Goal: Use online tool/utility

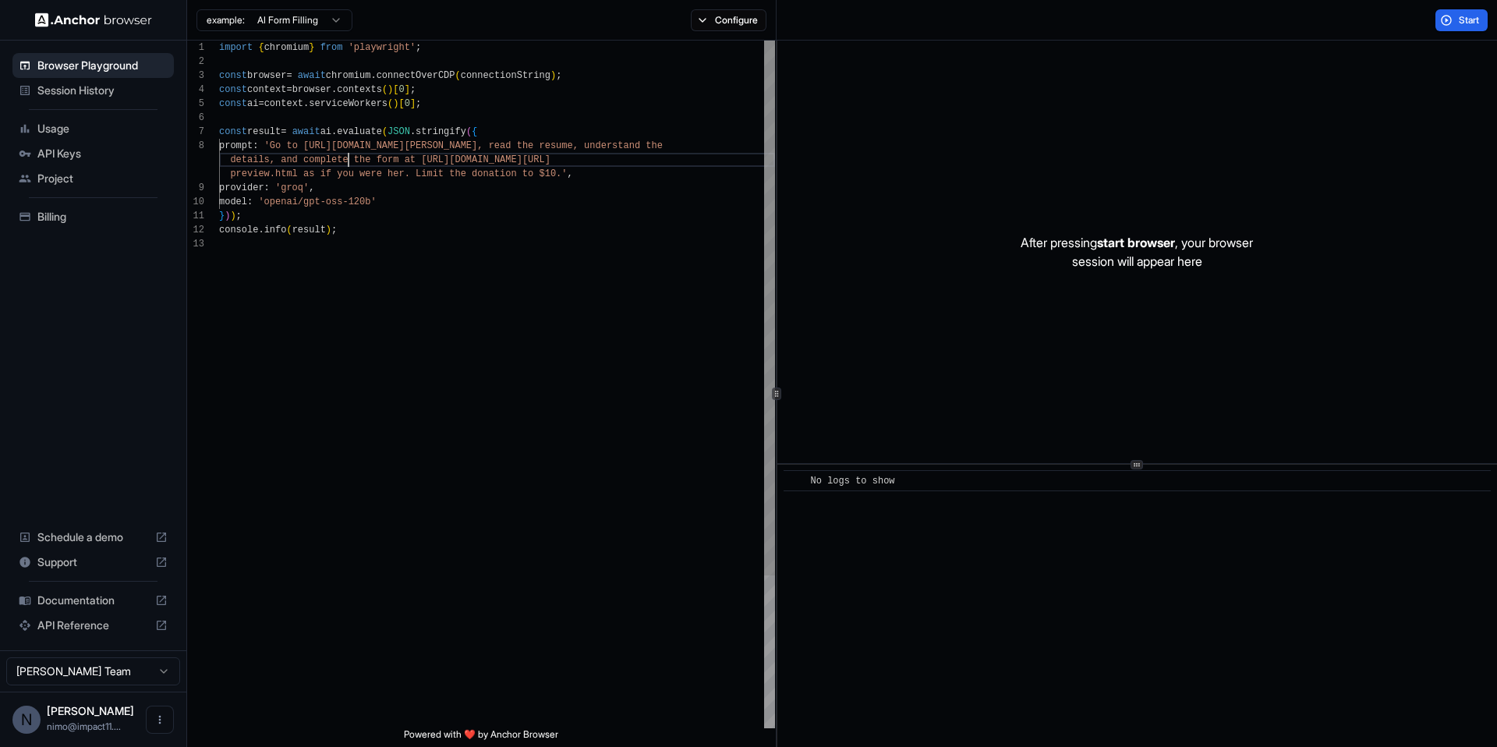
scroll to position [112, 0]
click at [349, 162] on div "import { chromium } from 'playwright' ; const browser = await chromium . connec…" at bounding box center [497, 483] width 556 height 884
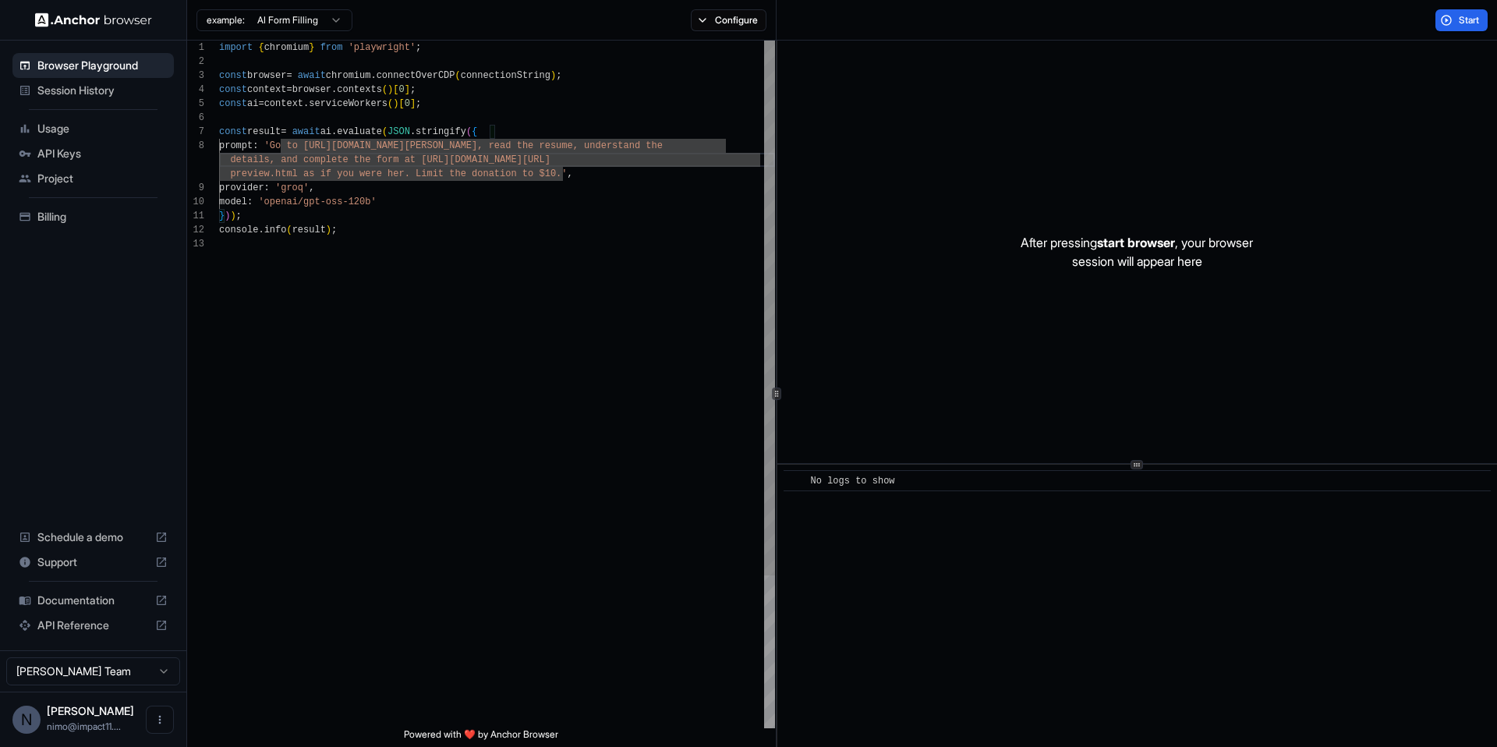
click at [398, 239] on div "import { chromium } from 'playwright' ; const browser = await chromium . connec…" at bounding box center [497, 483] width 556 height 884
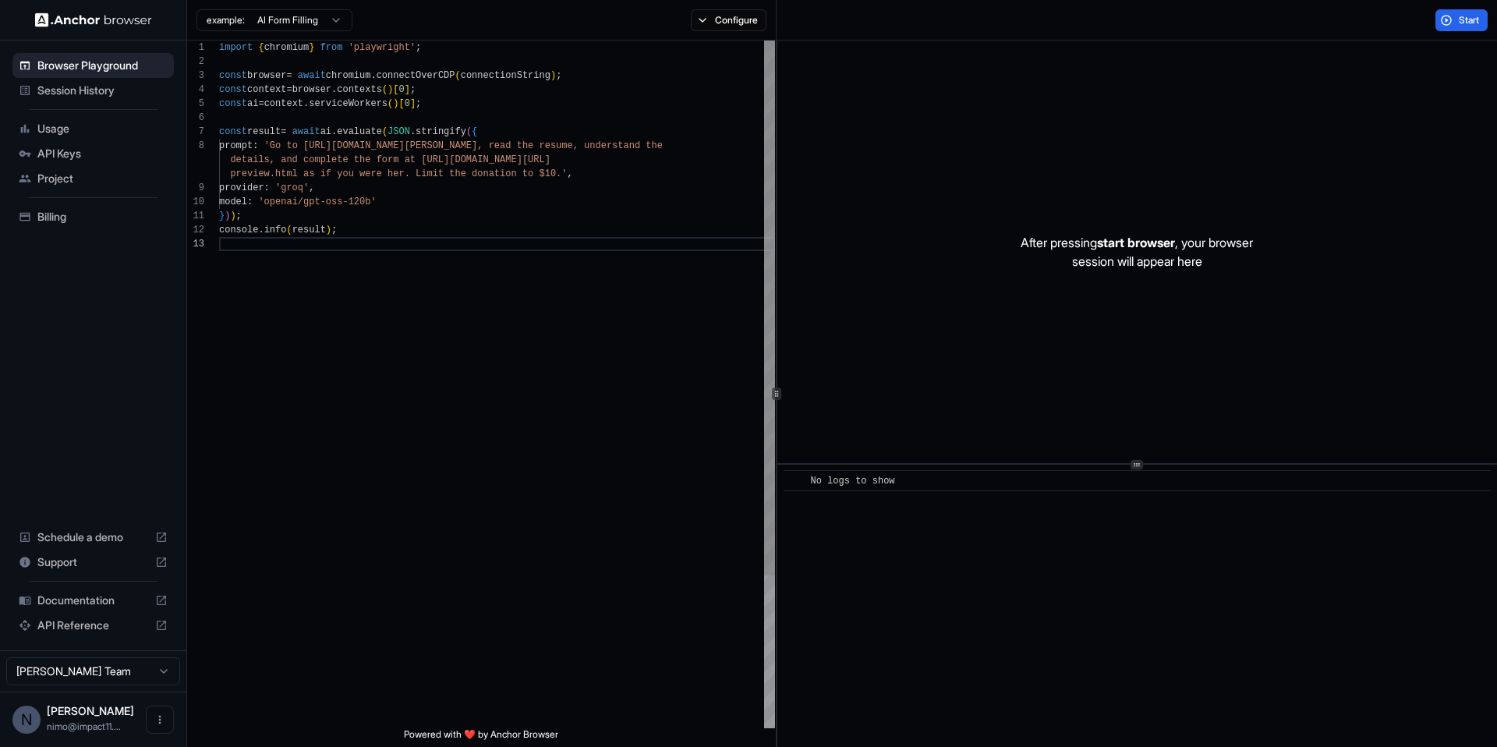
click at [416, 169] on div "import { chromium } from 'playwright' ; const browser = await chromium . connec…" at bounding box center [497, 483] width 556 height 884
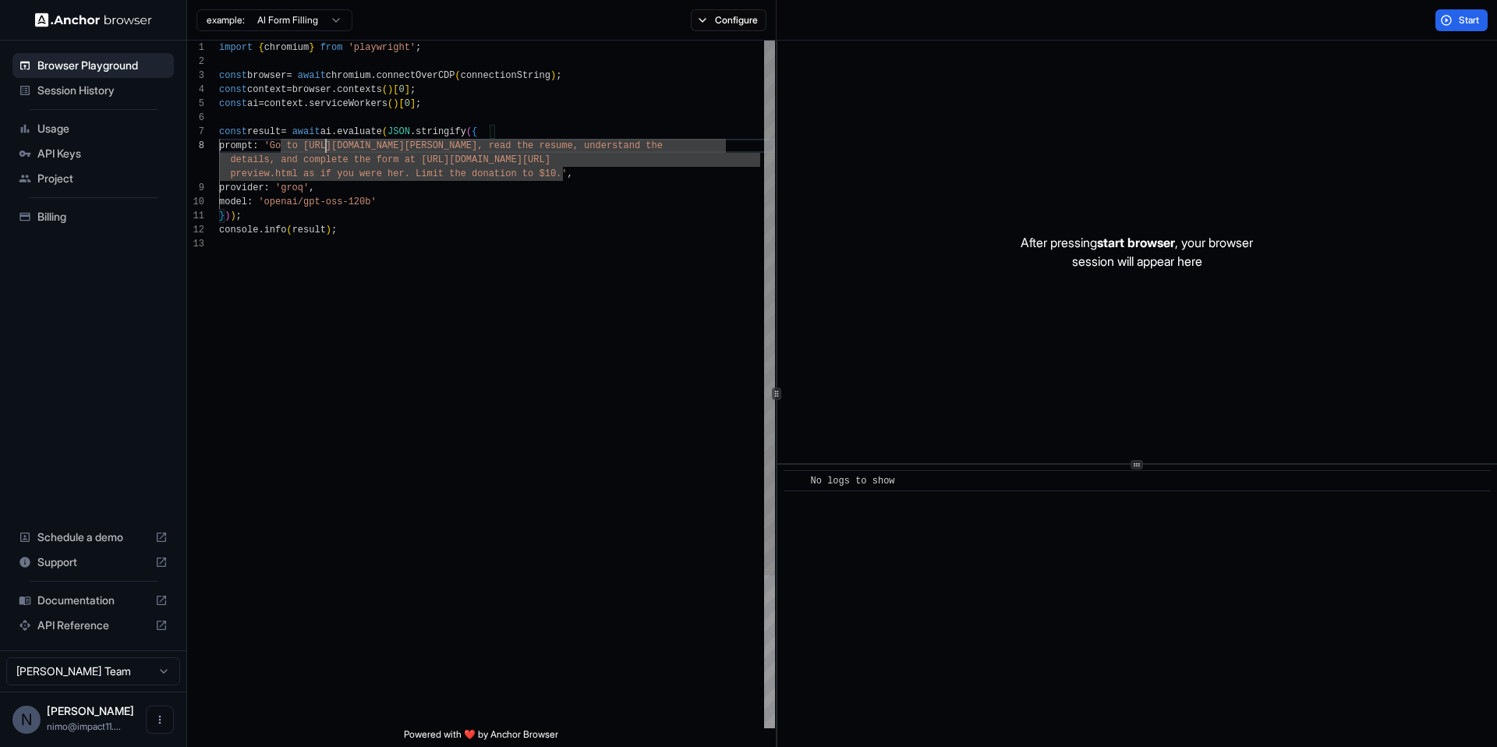
click at [324, 143] on div "import { chromium } from 'playwright' ; const browser = await chromium . connec…" at bounding box center [497, 483] width 556 height 884
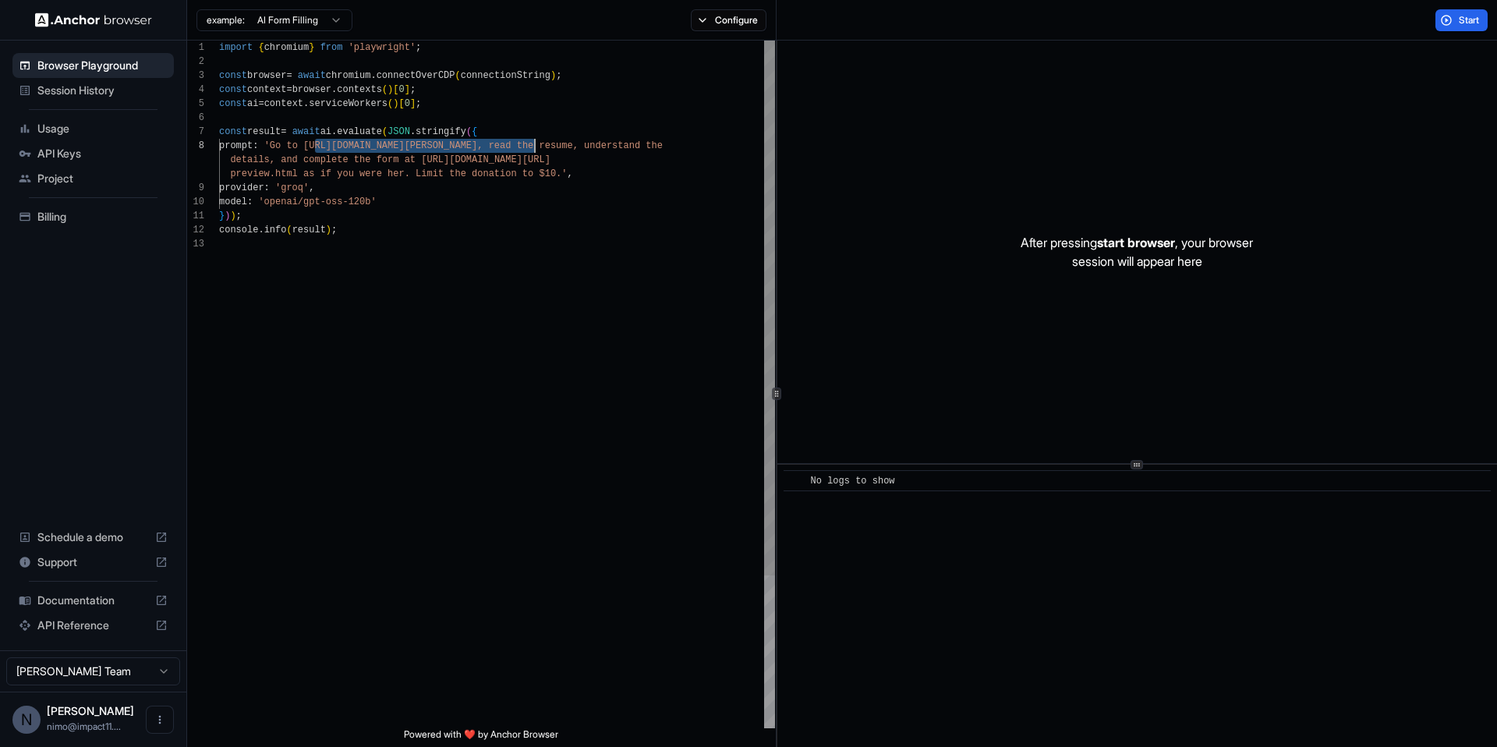
drag, startPoint x: 324, startPoint y: 143, endPoint x: 525, endPoint y: 186, distance: 205.9
click at [533, 148] on div "import { chromium } from 'playwright' ; const browser = await chromium . connec…" at bounding box center [497, 483] width 556 height 884
click at [433, 163] on div "import { chromium } from 'playwright' ; const browser = await chromium . connec…" at bounding box center [497, 483] width 556 height 884
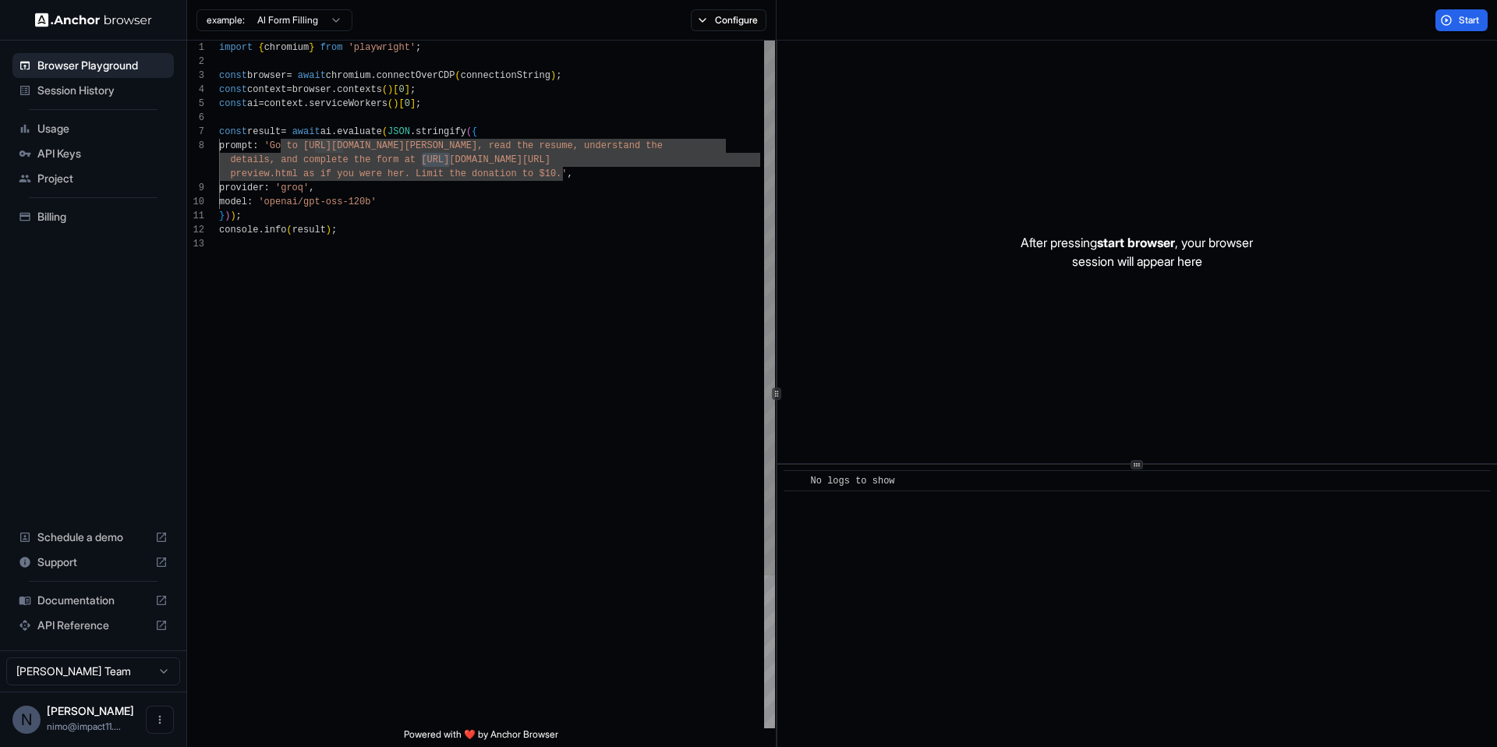
click at [433, 163] on div "import { chromium } from 'playwright' ; const browser = await chromium . connec…" at bounding box center [497, 483] width 556 height 884
click at [432, 163] on div "import { chromium } from 'playwright' ; const browser = await chromium . connec…" at bounding box center [497, 483] width 556 height 884
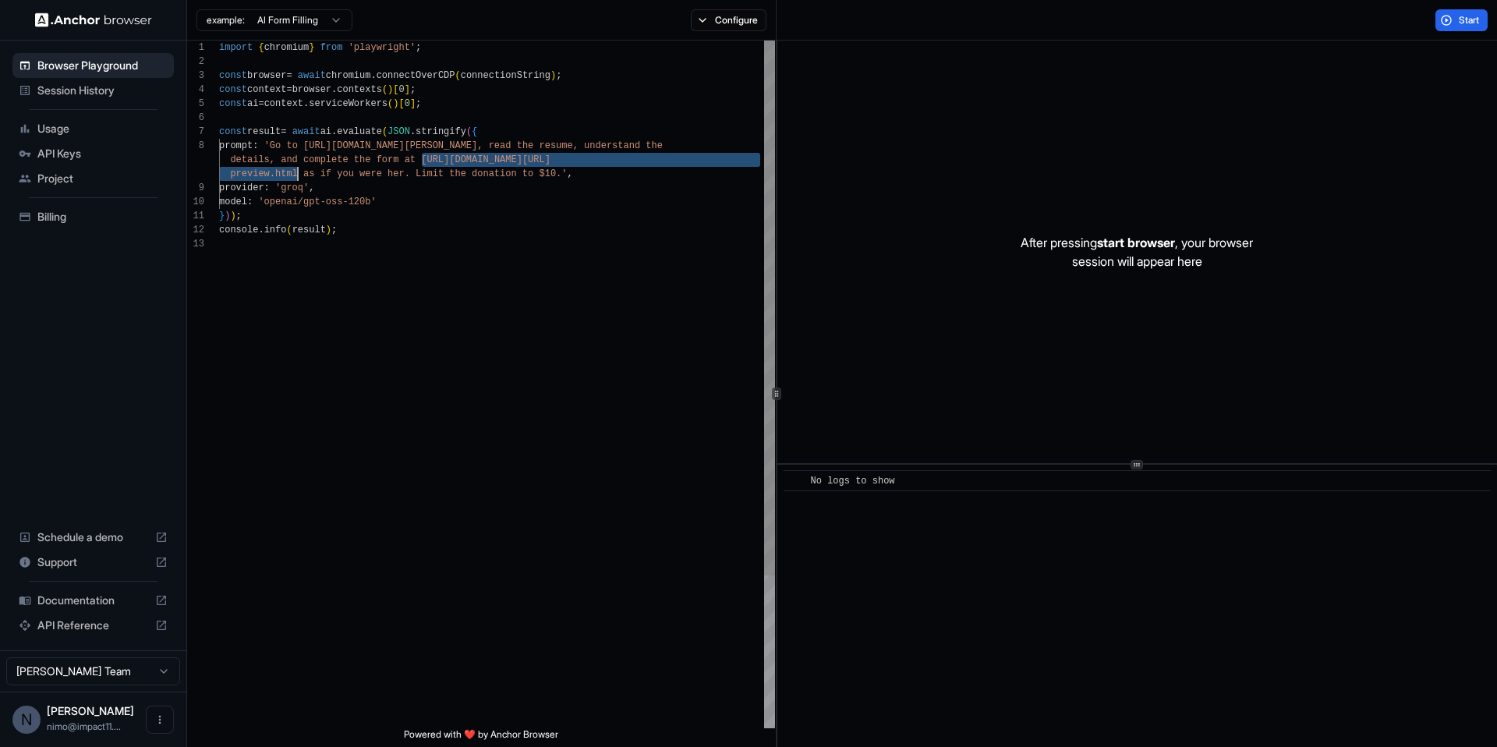
drag, startPoint x: 432, startPoint y: 163, endPoint x: 310, endPoint y: 197, distance: 127.1
click at [293, 175] on div "import { chromium } from 'playwright' ; const browser = await chromium . connec…" at bounding box center [497, 483] width 556 height 884
click at [351, 193] on div "import { chromium } from 'playwright' ; const browser = await chromium . connec…" at bounding box center [497, 483] width 556 height 884
type textarea "**********"
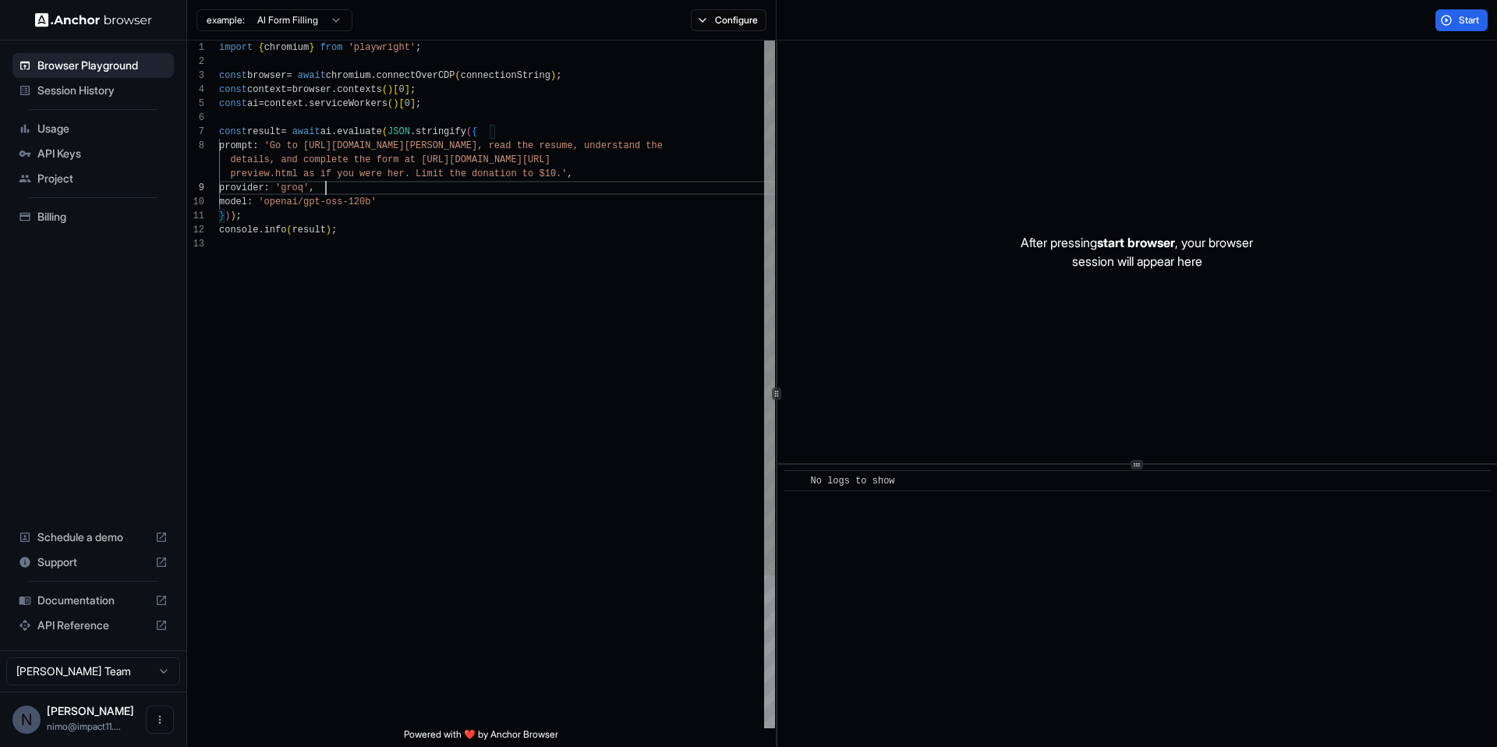
click at [285, 147] on div "import { chromium } from 'playwright' ; const browser = await chromium . connec…" at bounding box center [497, 483] width 556 height 884
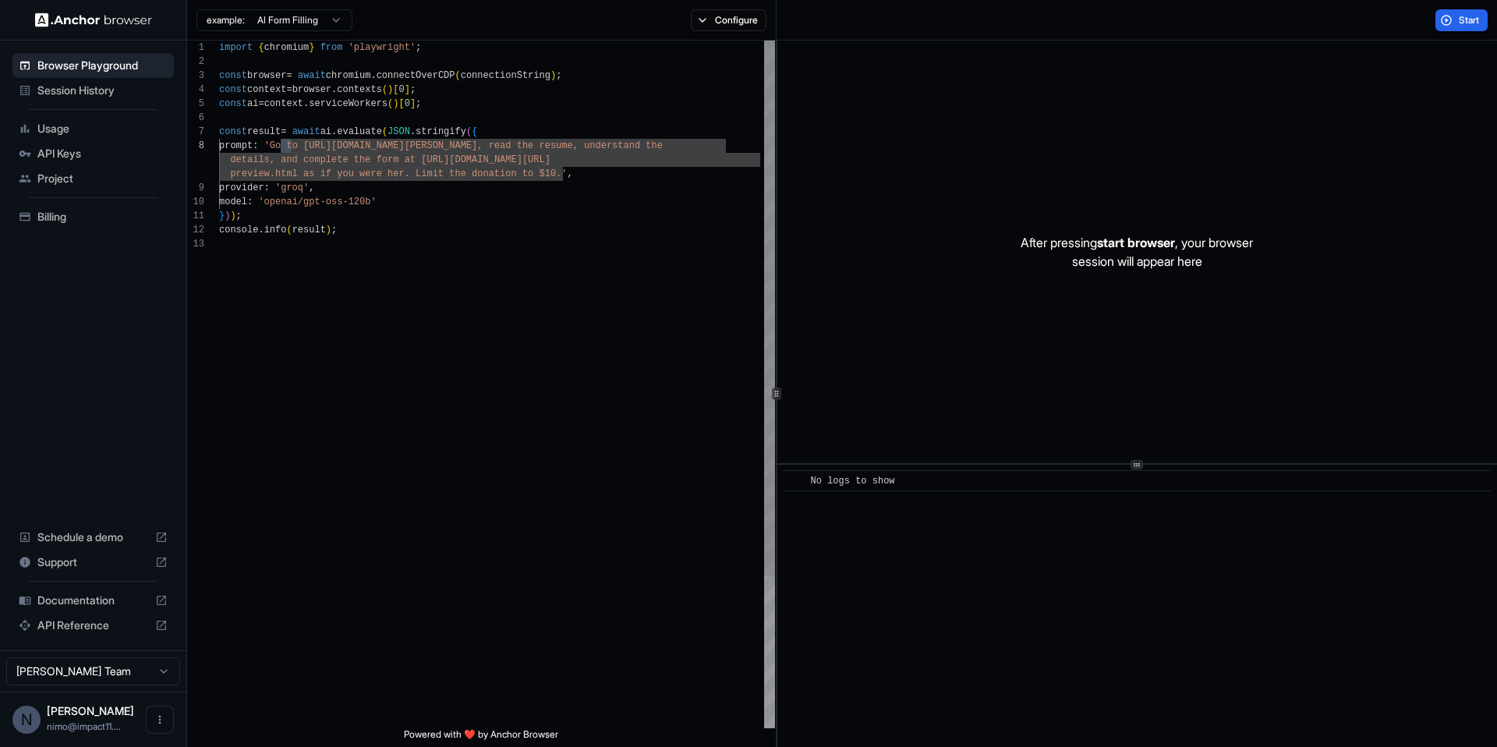
click at [285, 147] on div "import { chromium } from 'playwright' ; const browser = await chromium . connec…" at bounding box center [497, 483] width 556 height 884
click at [290, 174] on div "import { chromium } from 'playwright' ; const browser = await chromium . connec…" at bounding box center [497, 483] width 556 height 884
